Goal: Information Seeking & Learning: Learn about a topic

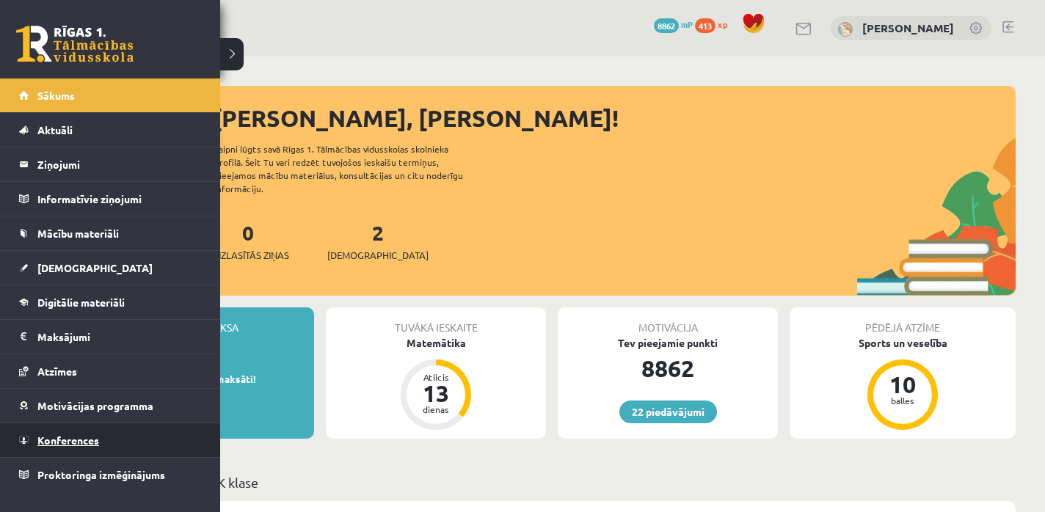
click at [60, 435] on span "Konferences" at bounding box center [68, 440] width 62 height 13
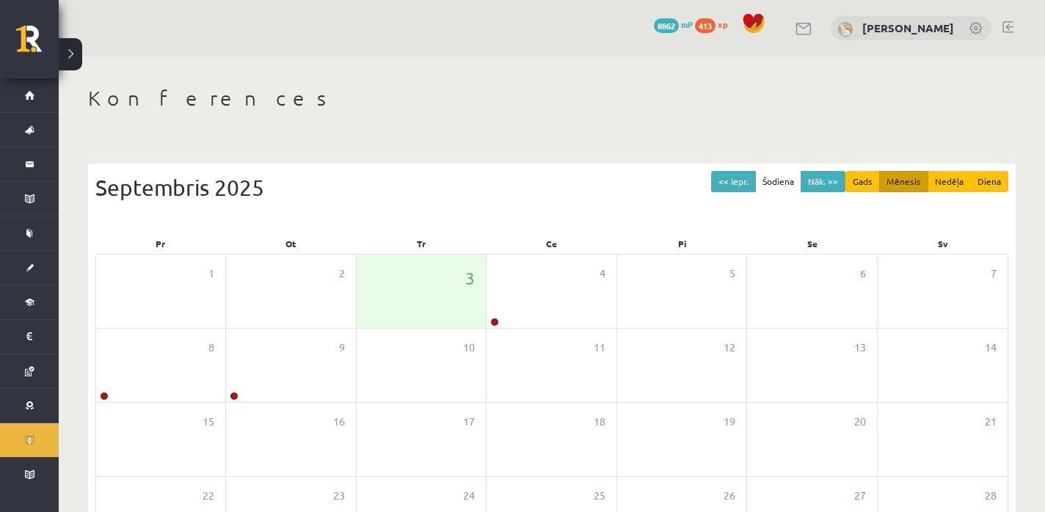
drag, startPoint x: 60, startPoint y: 435, endPoint x: 76, endPoint y: 426, distance: 18.4
click at [60, 435] on div "Konferences << Iepr. Šodiena Nāk. >> Gads Mēnesis Nedēļa Diena [DATE] Pr Ot Tr …" at bounding box center [552, 378] width 986 height 644
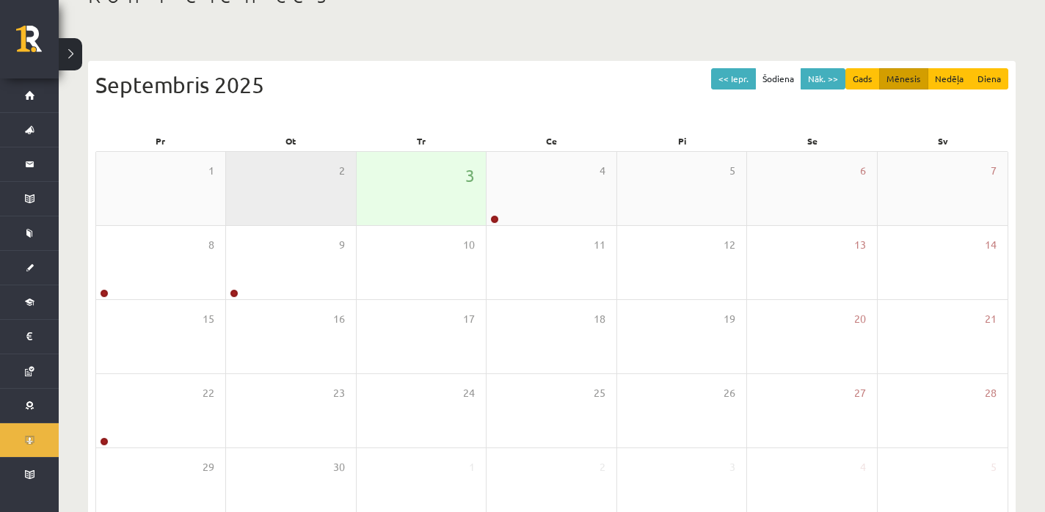
scroll to position [123, 0]
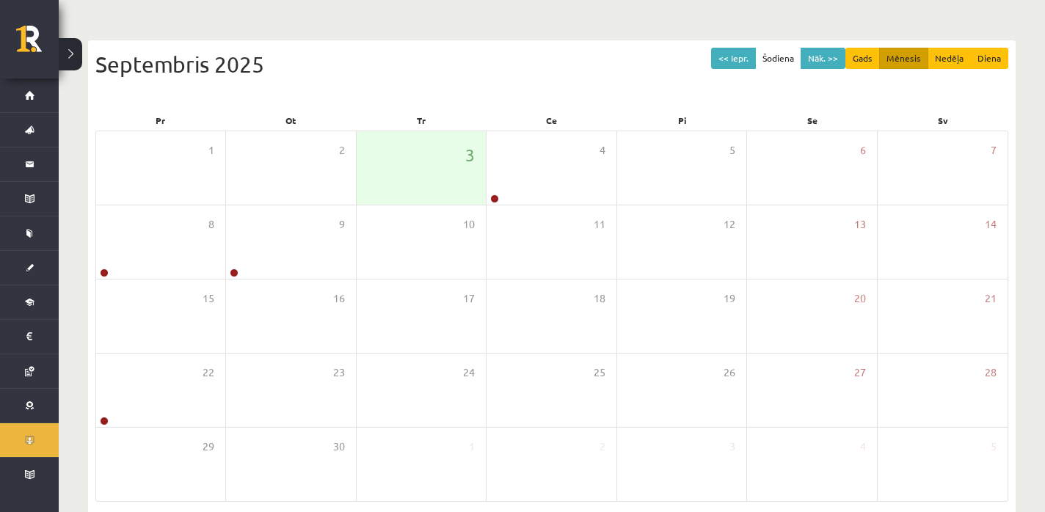
click at [713, 68] on div "Septembris 2025" at bounding box center [551, 64] width 913 height 33
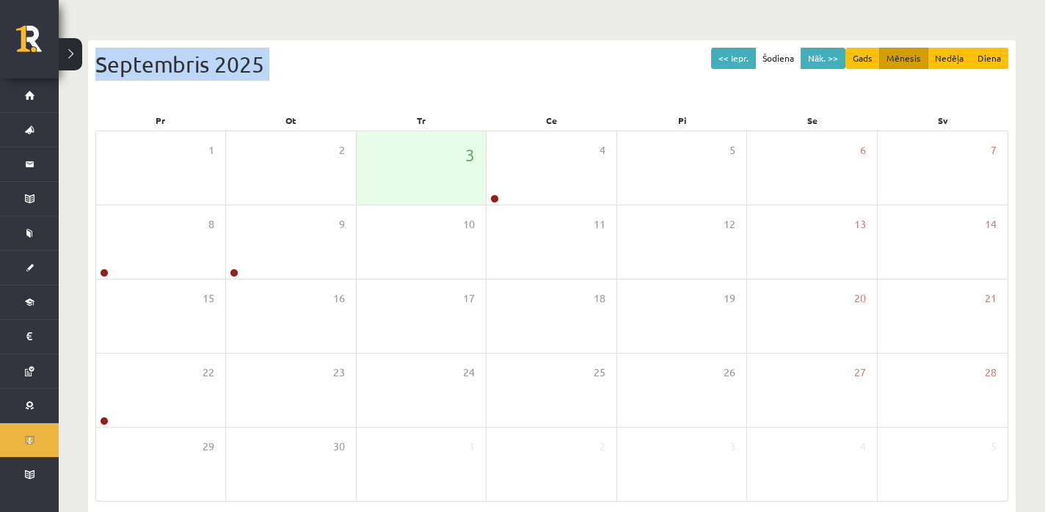
click at [713, 68] on div "Septembris 2025" at bounding box center [551, 64] width 913 height 33
click at [718, 62] on button "<< Iepr." at bounding box center [733, 58] width 45 height 21
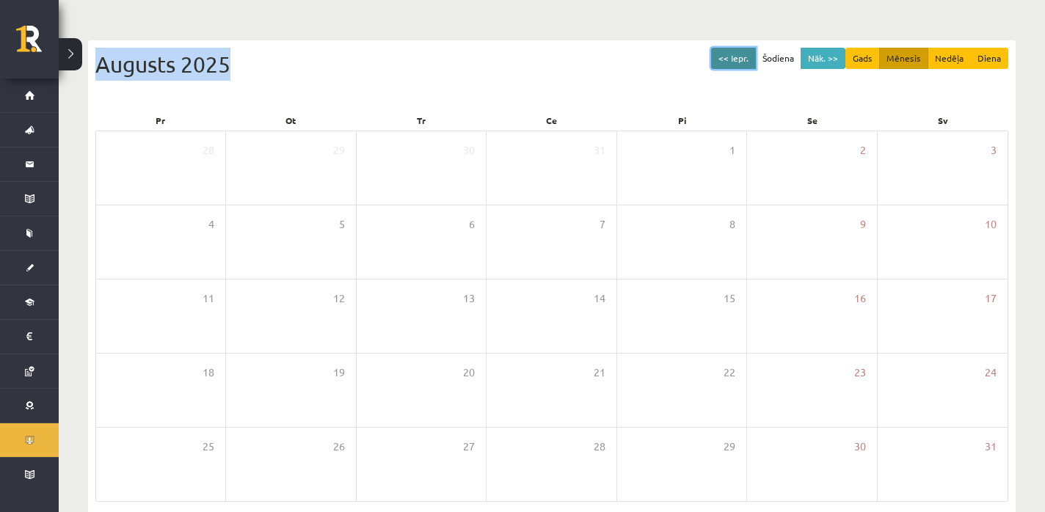
click at [718, 62] on button "<< Iepr." at bounding box center [733, 58] width 45 height 21
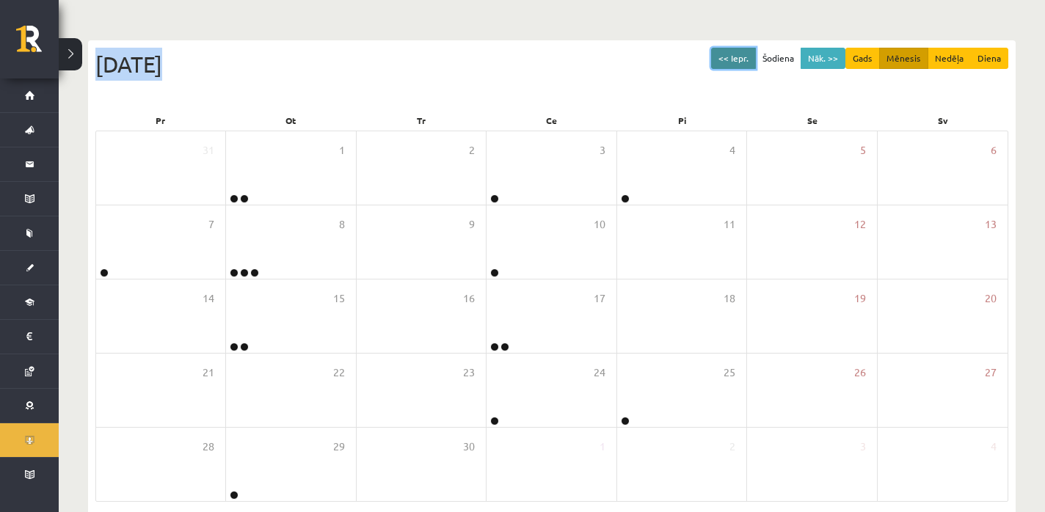
click at [718, 62] on button "<< Iepr." at bounding box center [733, 58] width 45 height 21
click at [737, 51] on button "<< Iepr." at bounding box center [733, 58] width 45 height 21
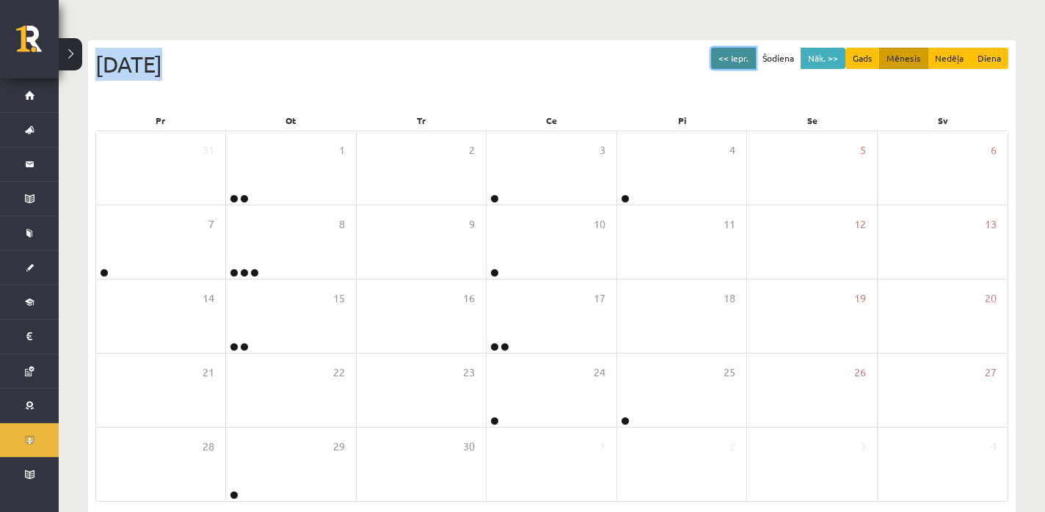
click at [737, 51] on button "<< Iepr." at bounding box center [733, 58] width 45 height 21
click at [735, 54] on button "<< Iepr." at bounding box center [733, 58] width 45 height 21
click at [734, 54] on button "<< Iepr." at bounding box center [733, 58] width 45 height 21
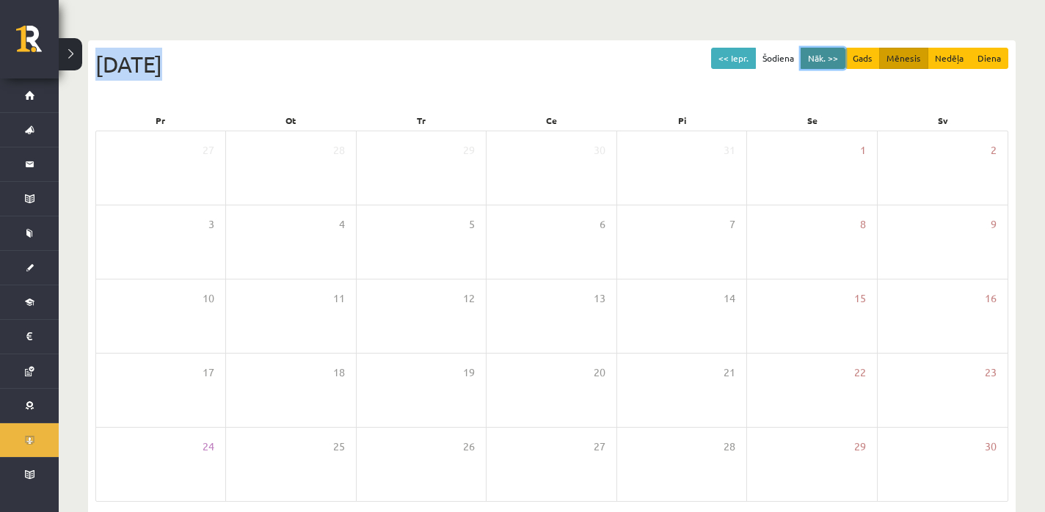
click at [824, 50] on button "Nāk. >>" at bounding box center [823, 58] width 45 height 21
click at [827, 57] on button "Nāk. >>" at bounding box center [823, 58] width 45 height 21
click at [821, 54] on button "Nāk. >>" at bounding box center [823, 58] width 45 height 21
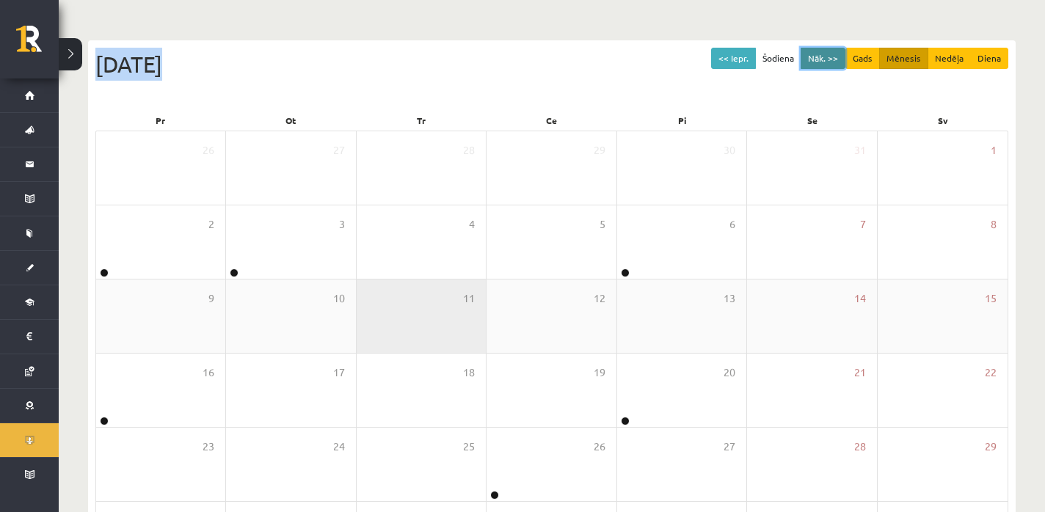
scroll to position [227, 0]
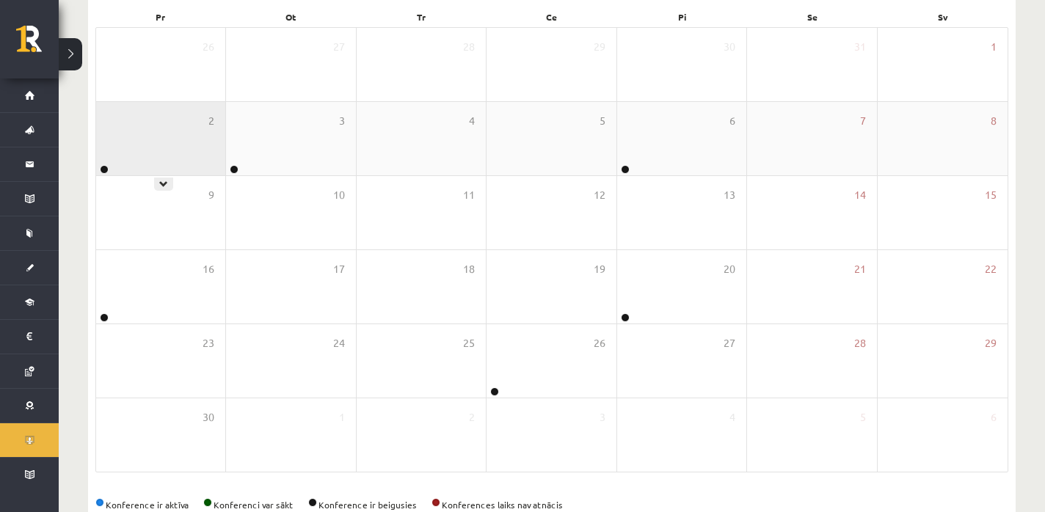
click at [144, 147] on div "2" at bounding box center [160, 138] width 129 height 73
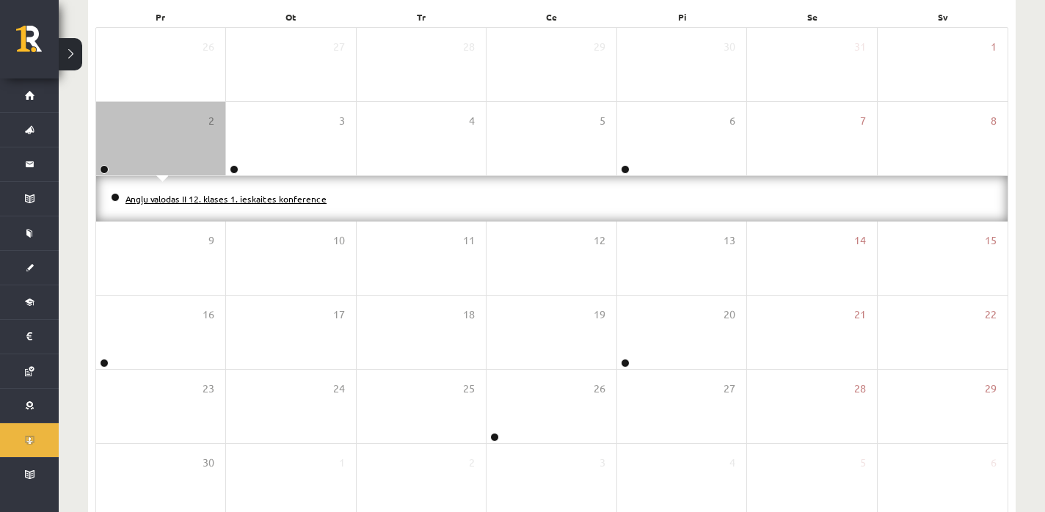
click at [203, 194] on link "Angļu valodas II 12. klases 1. ieskaites konference" at bounding box center [225, 199] width 201 height 12
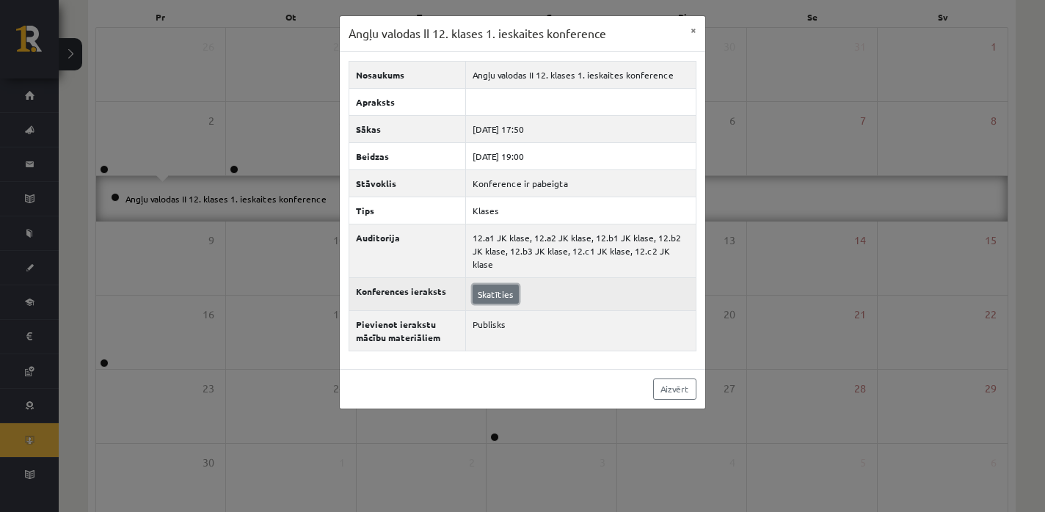
click at [503, 285] on link "Skatīties" at bounding box center [496, 294] width 46 height 19
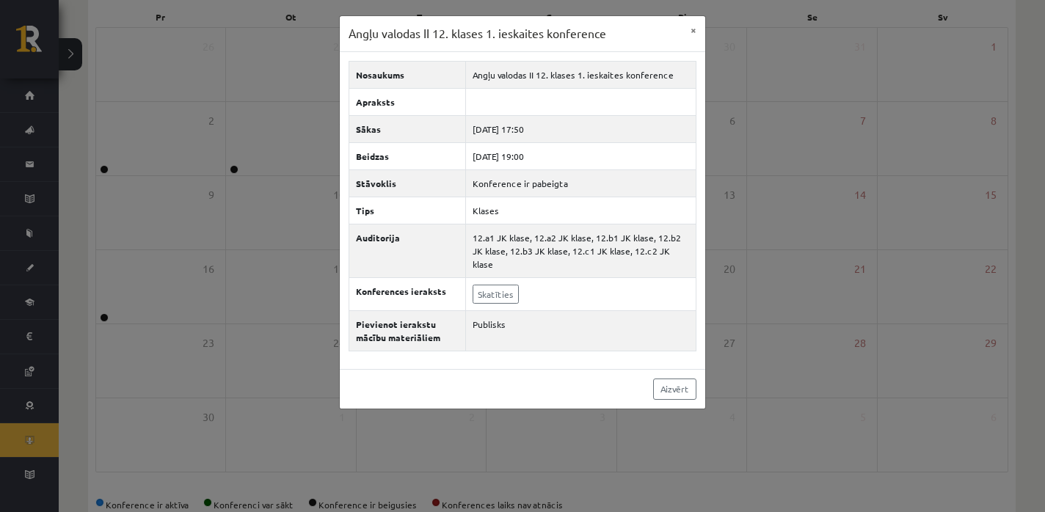
click at [280, 188] on div "Angļu valodas II 12. klases 1. ieskaites konference × Nosaukums Angļu valodas I…" at bounding box center [522, 256] width 1045 height 512
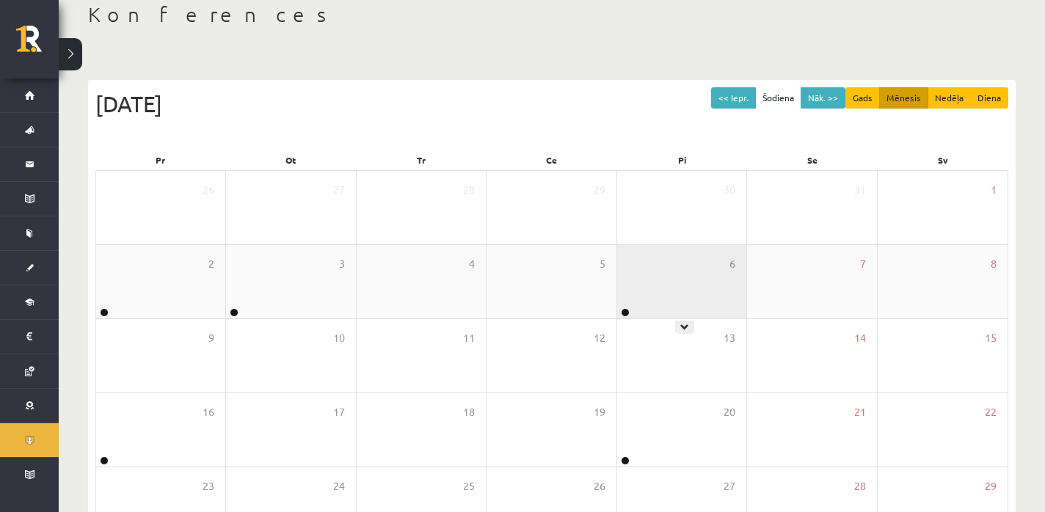
scroll to position [0, 0]
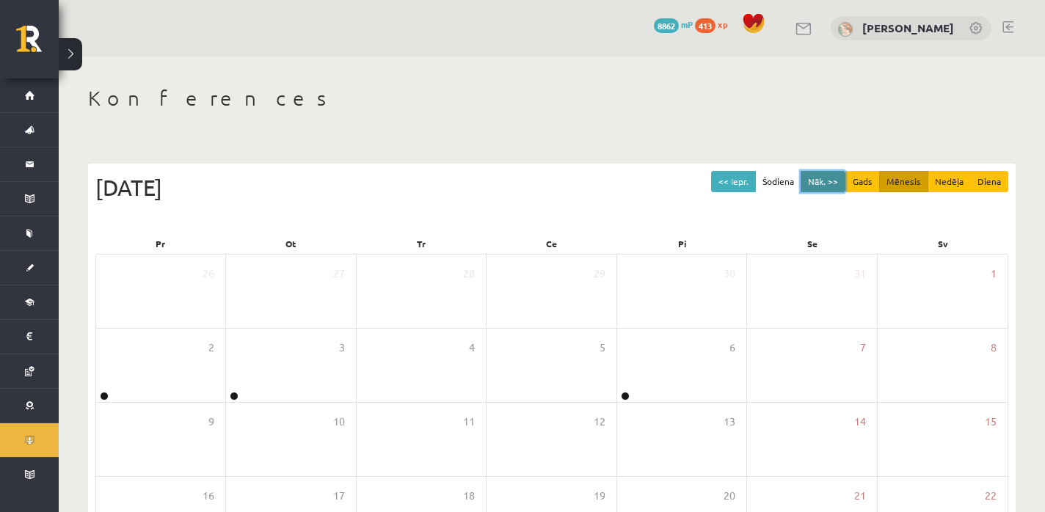
click at [818, 174] on button "Nāk. >>" at bounding box center [823, 181] width 45 height 21
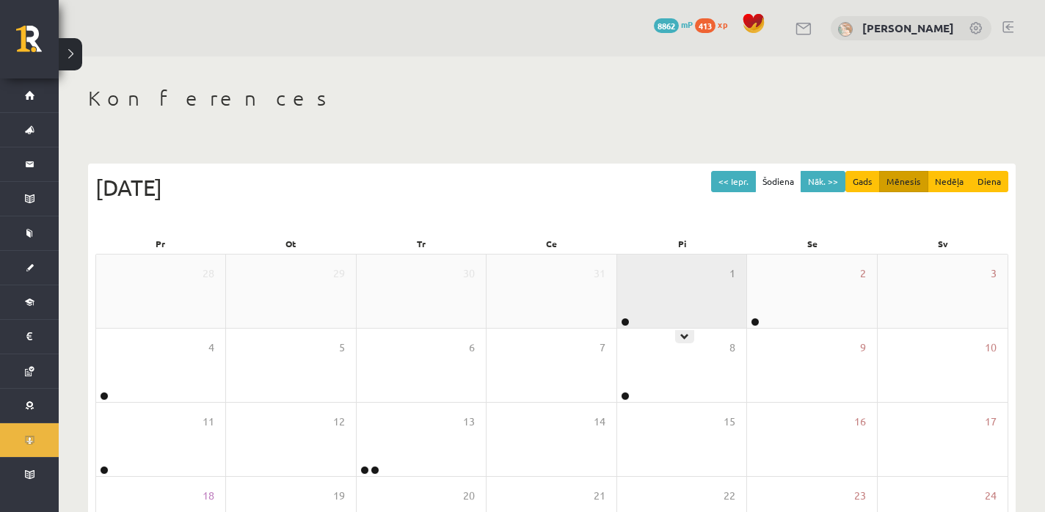
click at [721, 302] on div "1" at bounding box center [681, 291] width 129 height 73
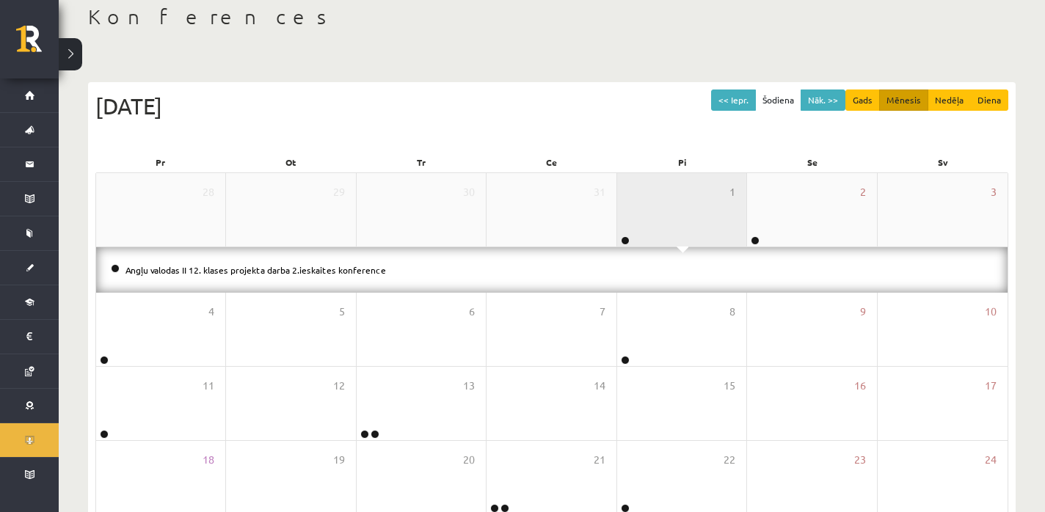
scroll to position [82, 0]
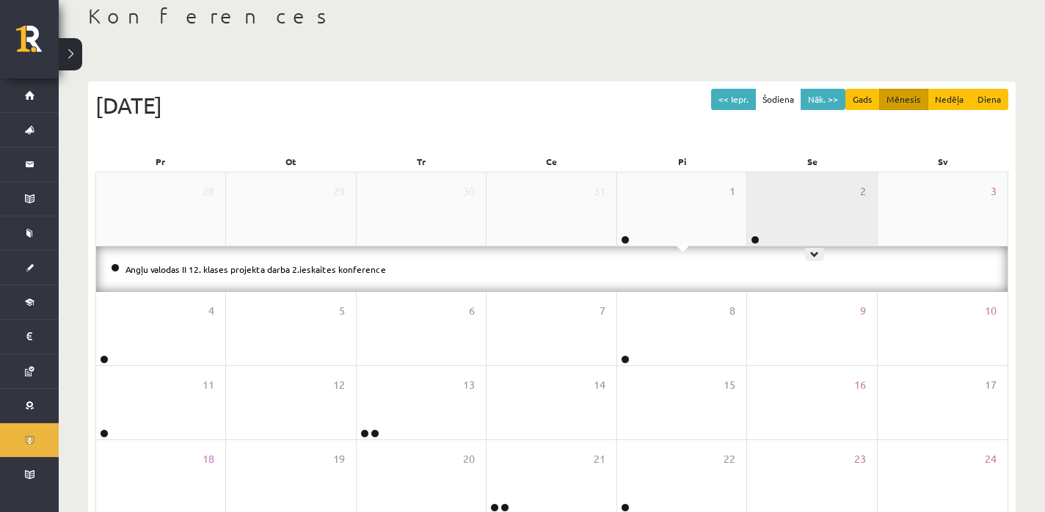
click at [767, 204] on div "2" at bounding box center [811, 208] width 129 height 73
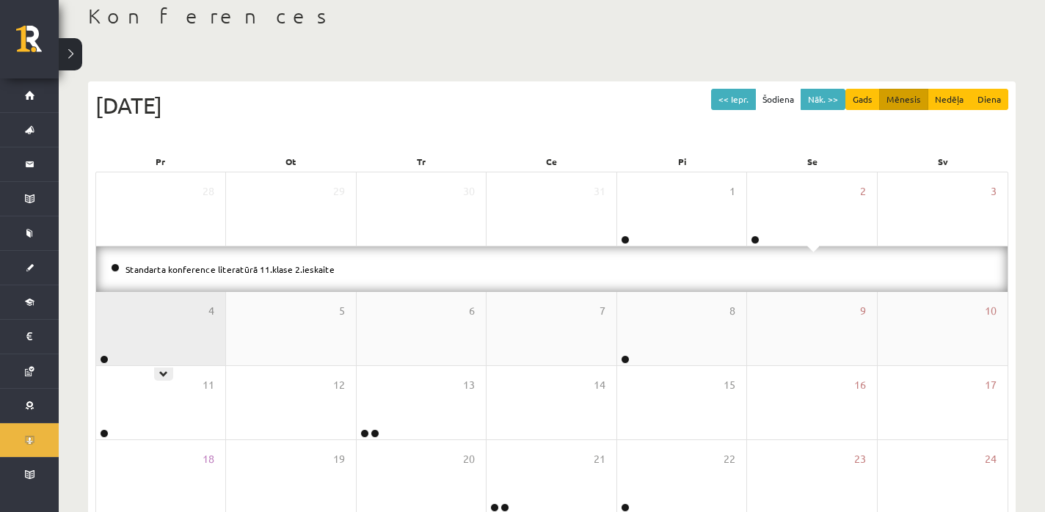
click at [179, 328] on div "4" at bounding box center [160, 328] width 129 height 73
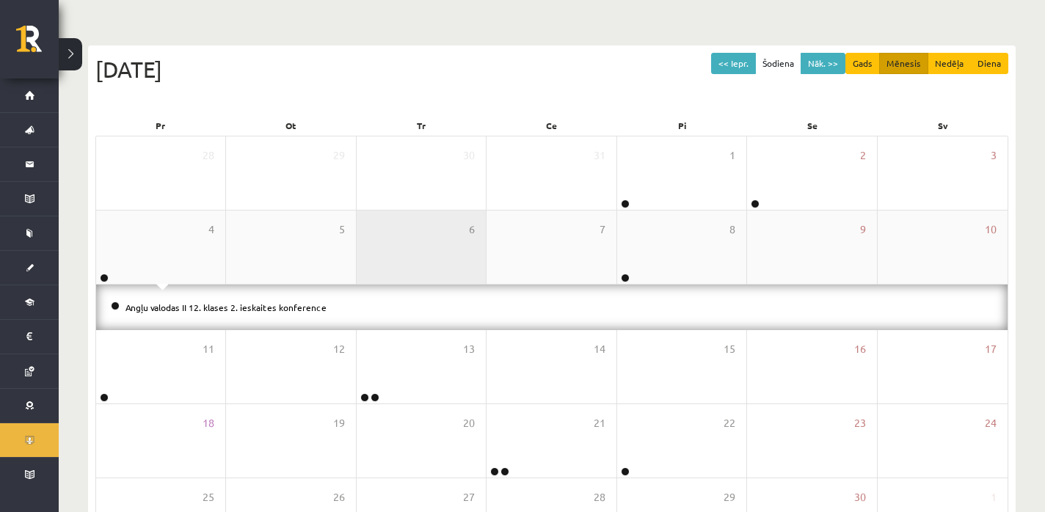
scroll to position [127, 0]
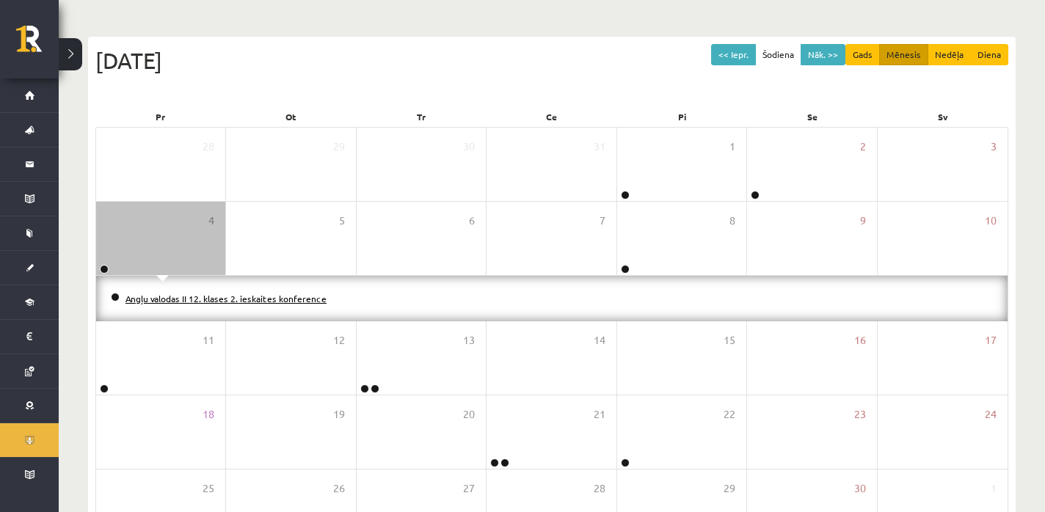
click at [236, 299] on link "Angļu valodas II 12. klases 2. ieskaites konference" at bounding box center [225, 299] width 201 height 12
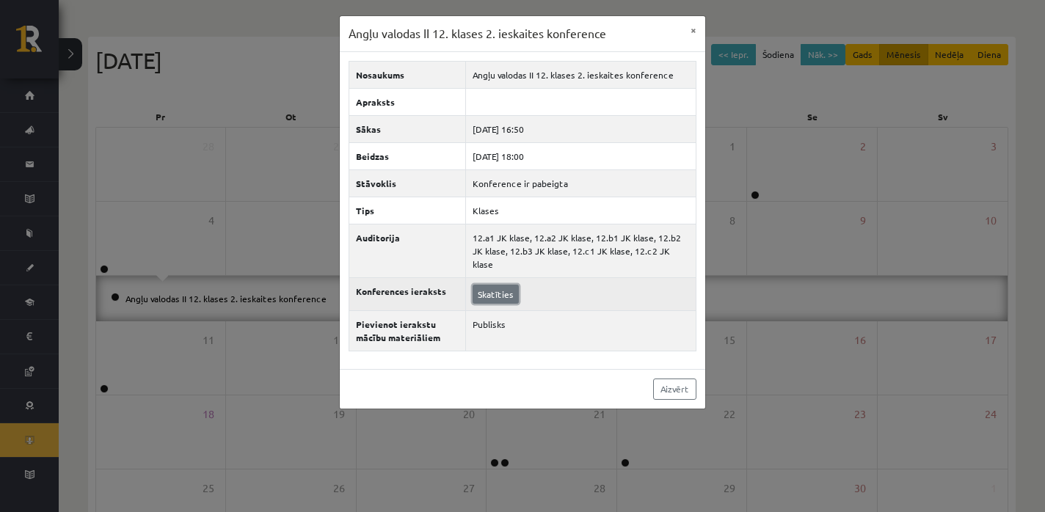
click at [480, 285] on link "Skatīties" at bounding box center [496, 294] width 46 height 19
